Goal: Find specific page/section: Find specific page/section

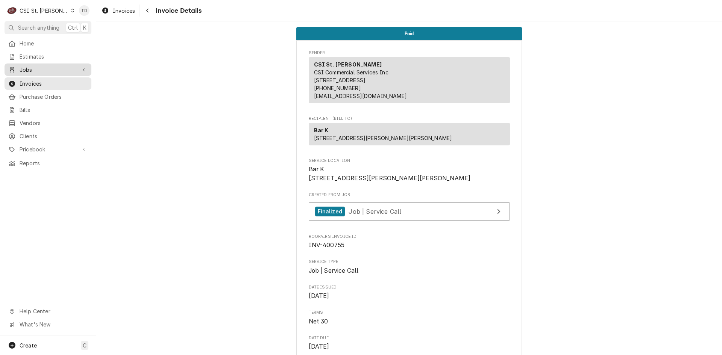
scroll to position [1370, 0]
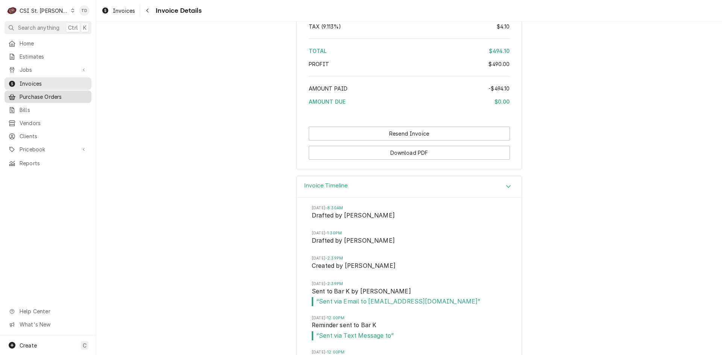
click at [61, 95] on span "Purchase Orders" at bounding box center [54, 97] width 68 height 8
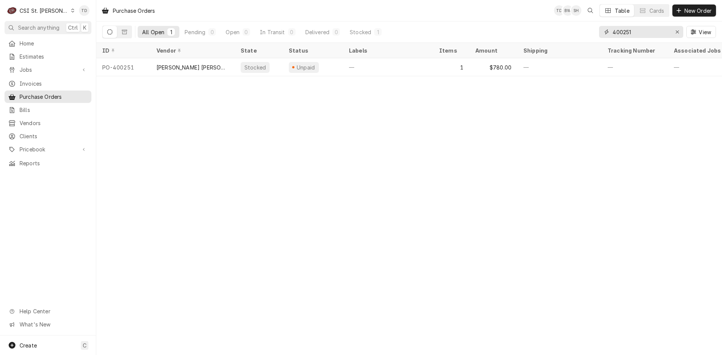
click at [651, 32] on input "400251" at bounding box center [640, 32] width 56 height 12
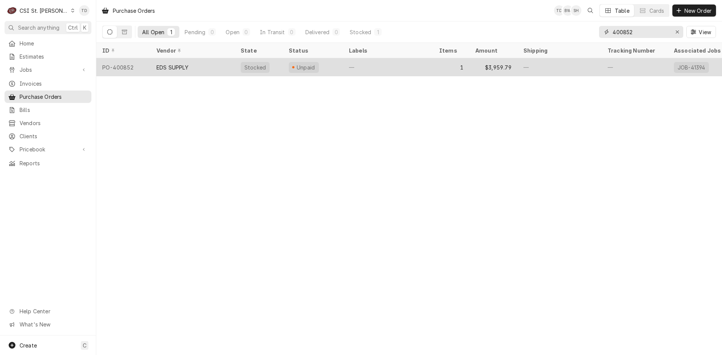
type input "400852"
click at [206, 67] on div "EDS SUPPLY" at bounding box center [192, 67] width 84 height 18
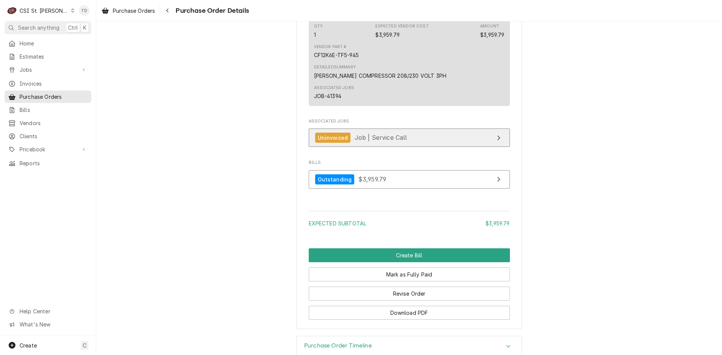
scroll to position [639, 0]
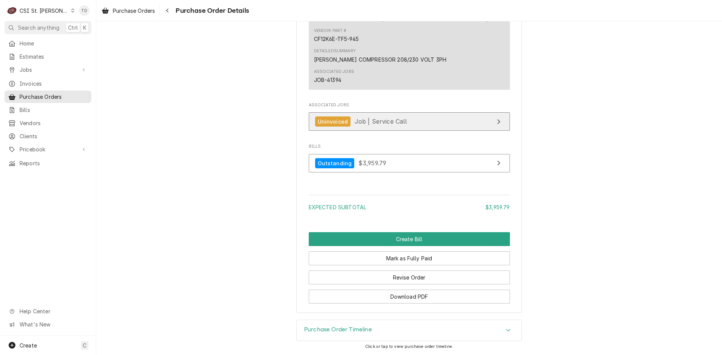
click at [344, 127] on div "Uninvoiced" at bounding box center [333, 122] width 36 height 10
